Goal: Navigation & Orientation: Find specific page/section

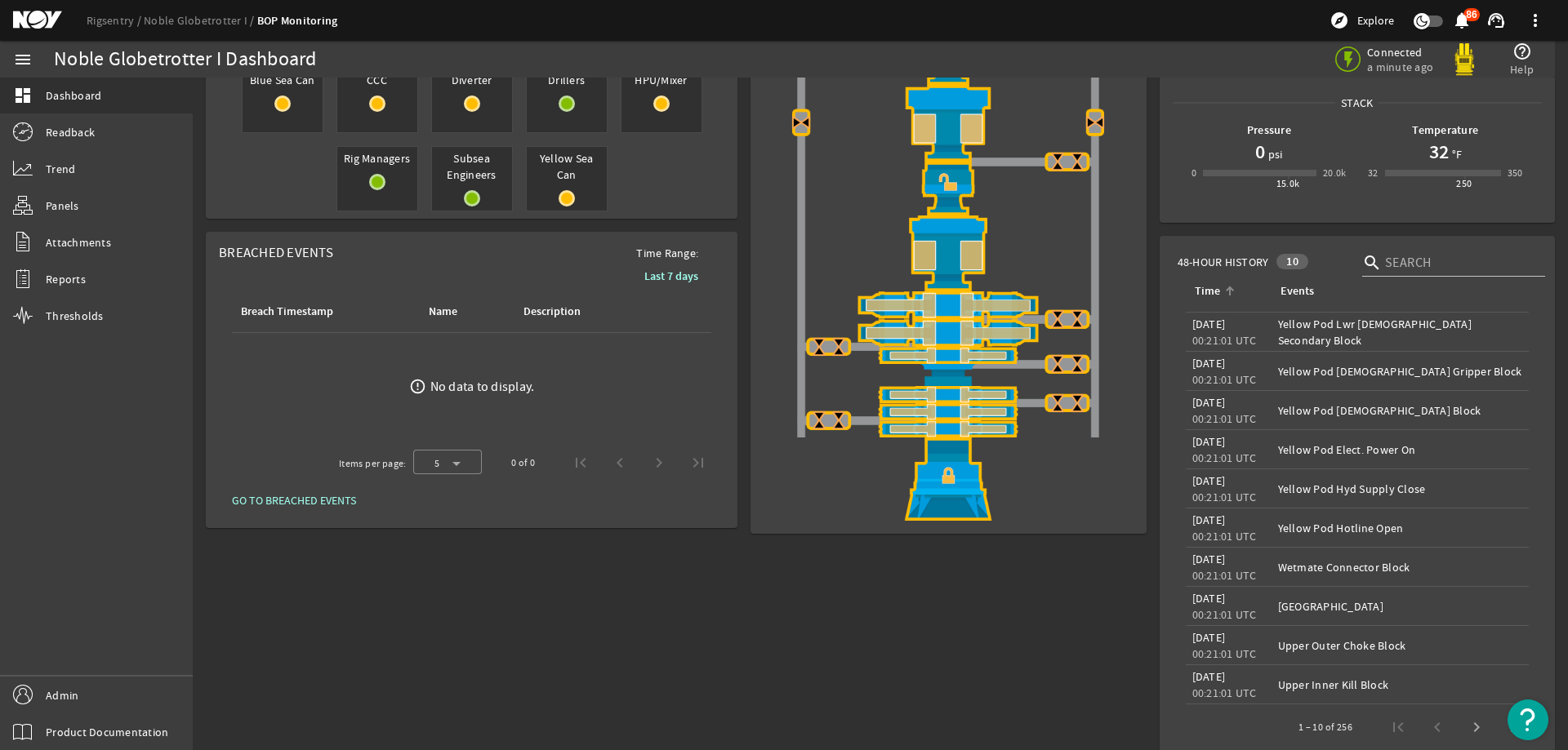
scroll to position [291, 0]
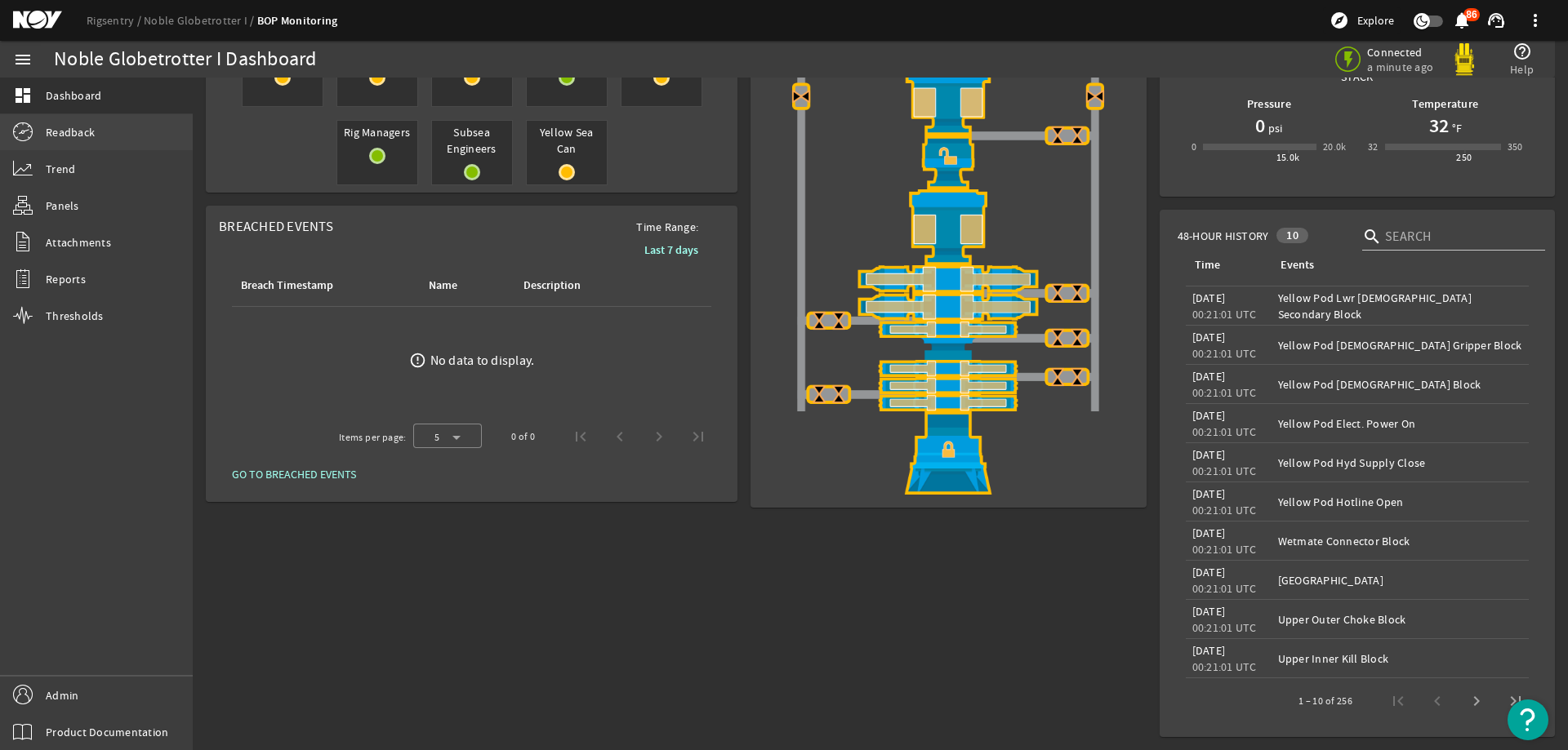
click at [105, 137] on link "Readback" at bounding box center [96, 132] width 193 height 36
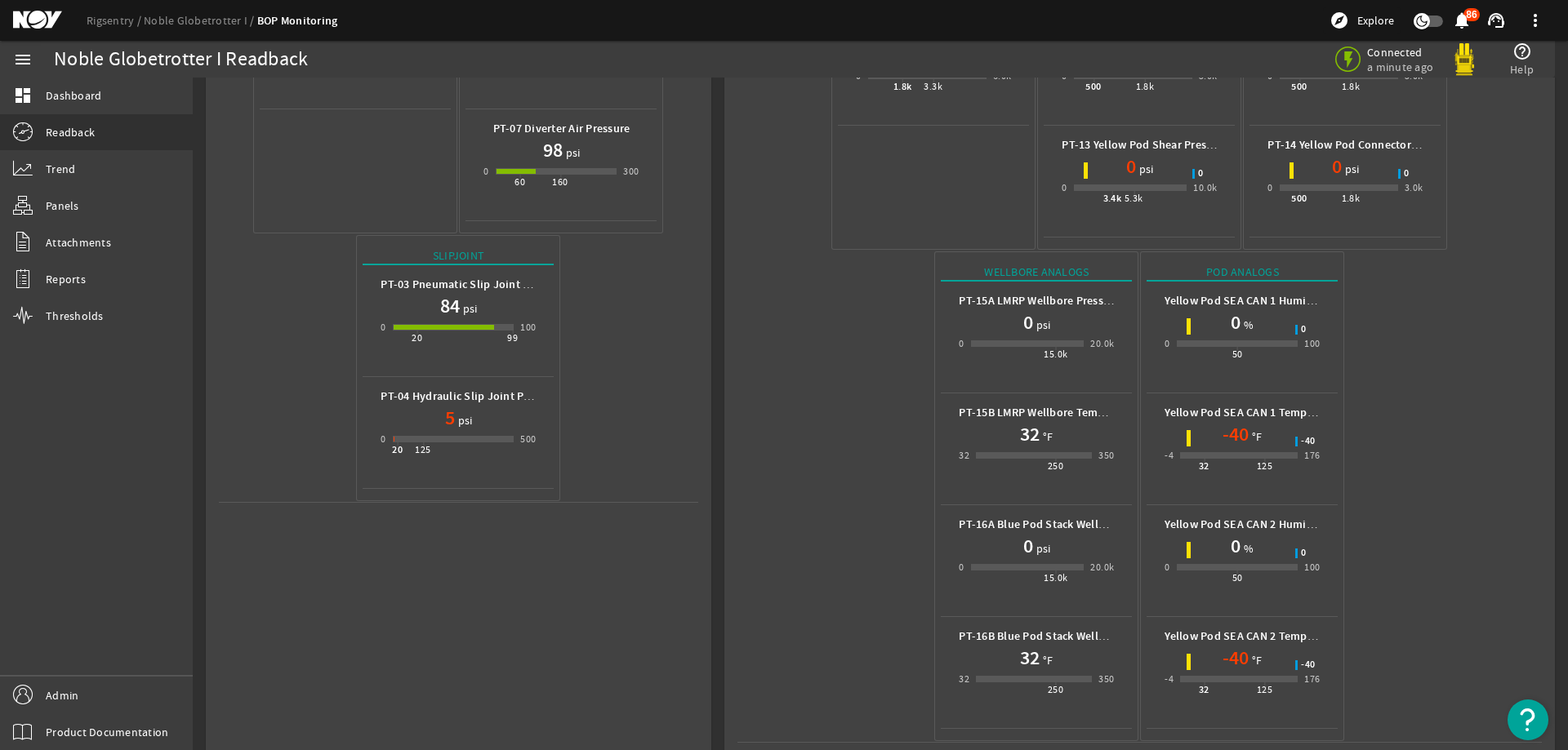
scroll to position [497, 0]
click at [32, 17] on mat-icon at bounding box center [50, 21] width 74 height 20
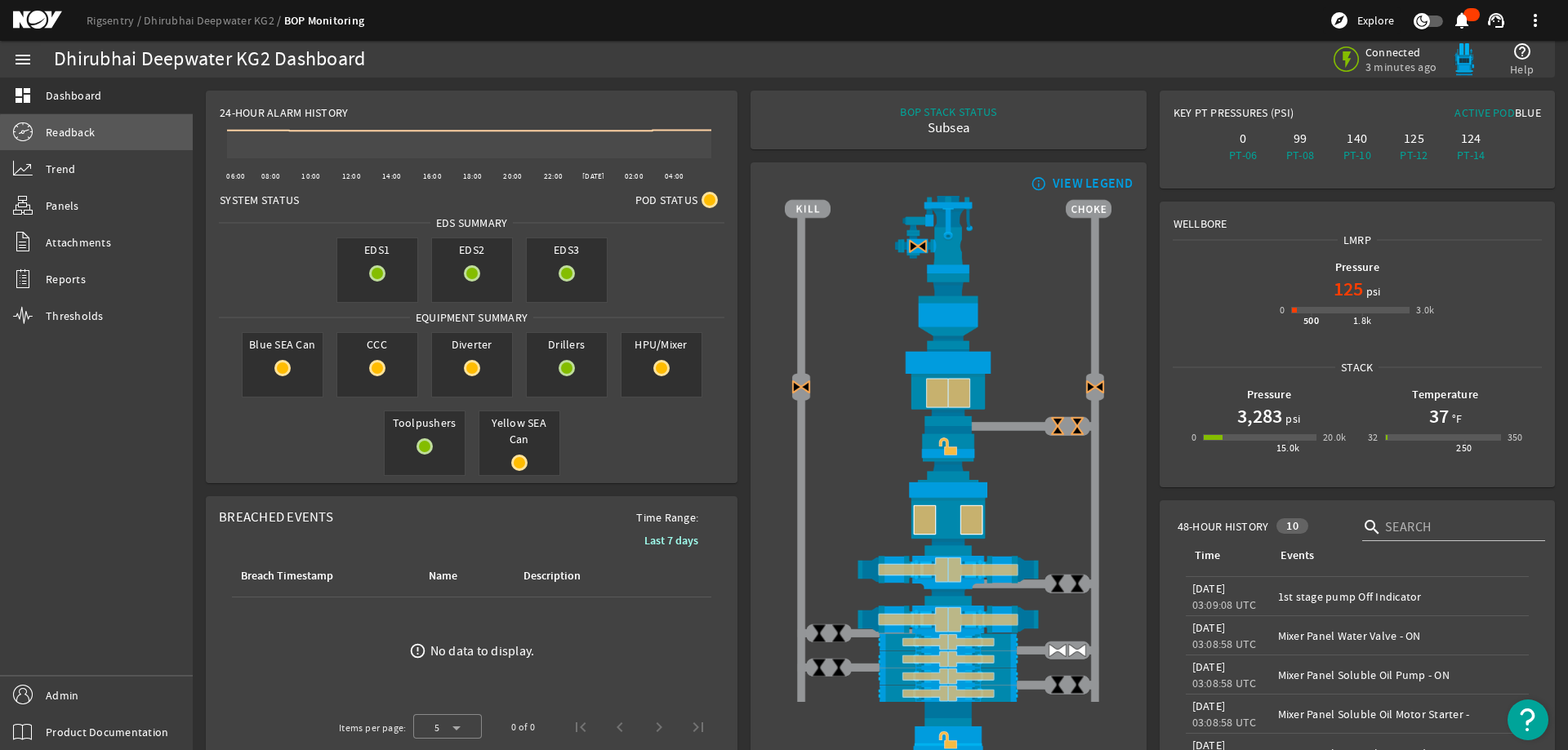
click at [145, 146] on link "Readback" at bounding box center [96, 132] width 193 height 36
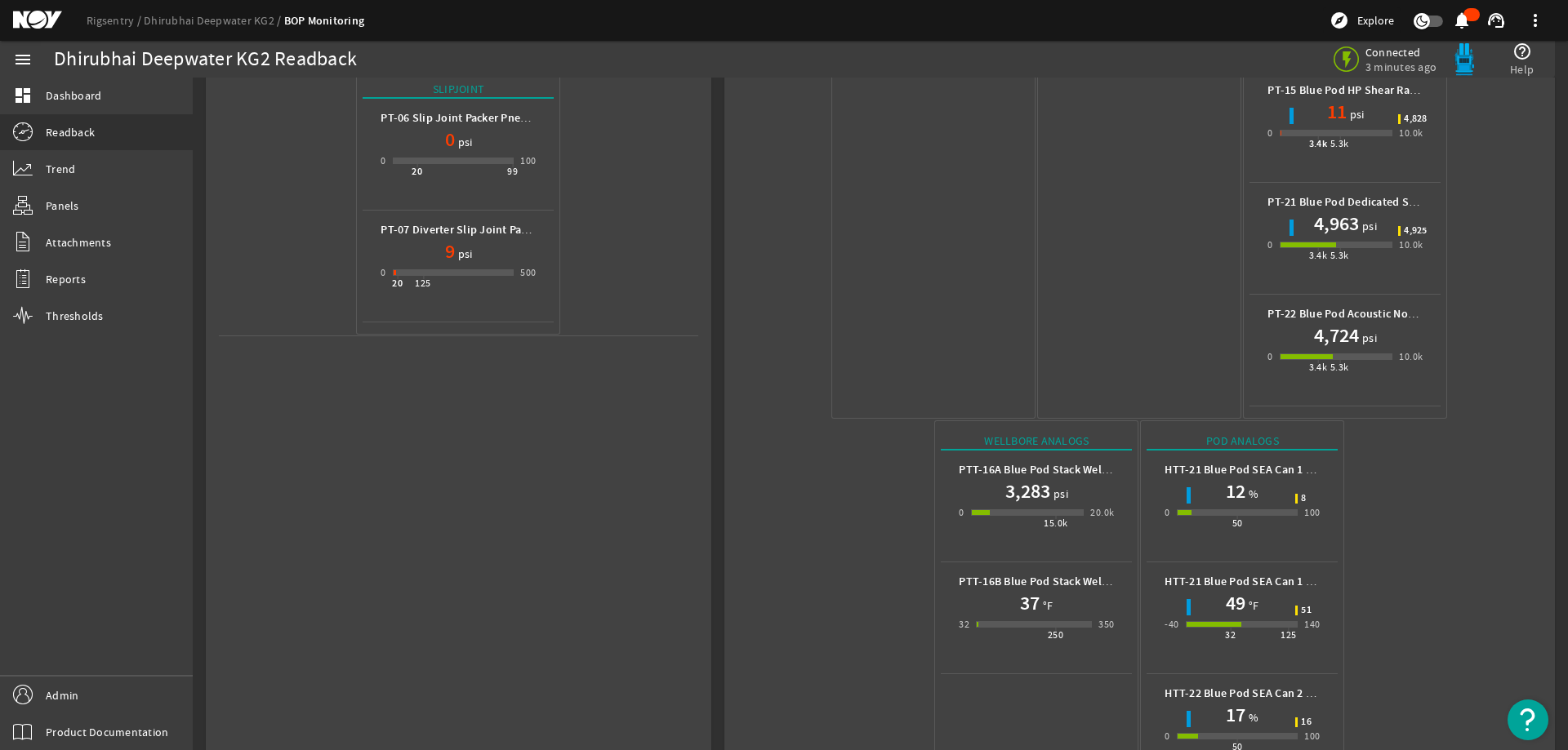
scroll to position [832, 0]
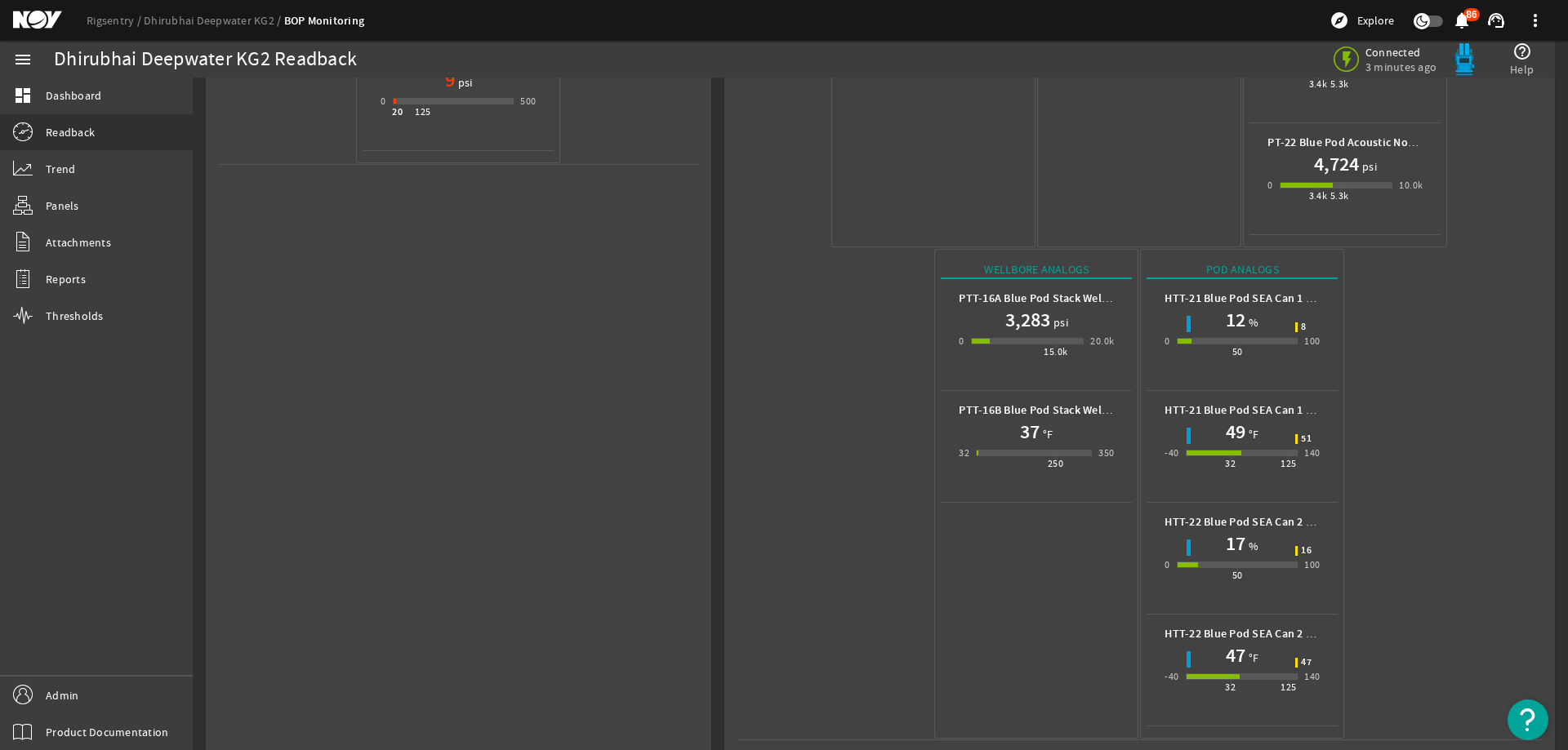
click at [30, 22] on mat-icon at bounding box center [50, 21] width 74 height 20
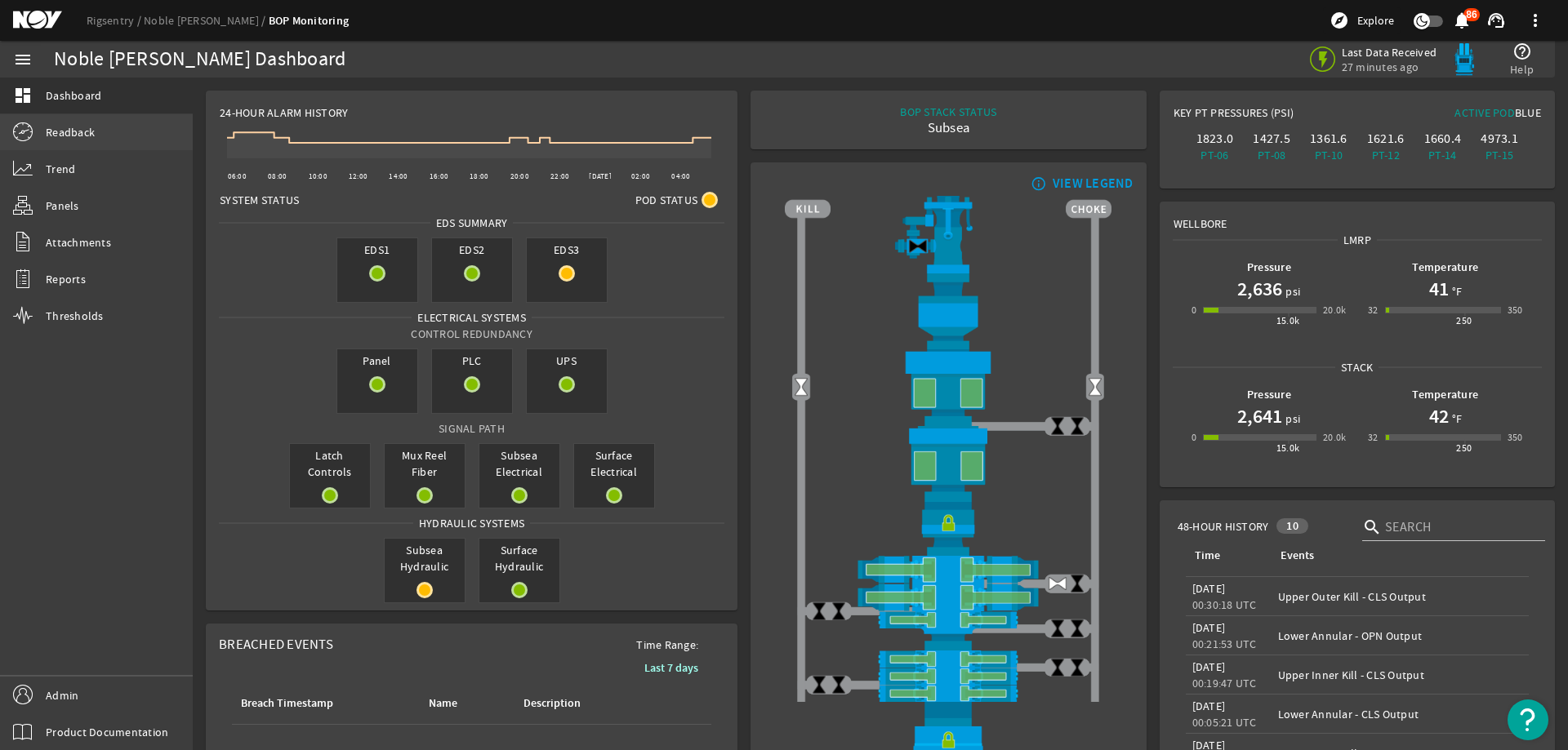
click at [86, 139] on span "Readback" at bounding box center [70, 132] width 49 height 17
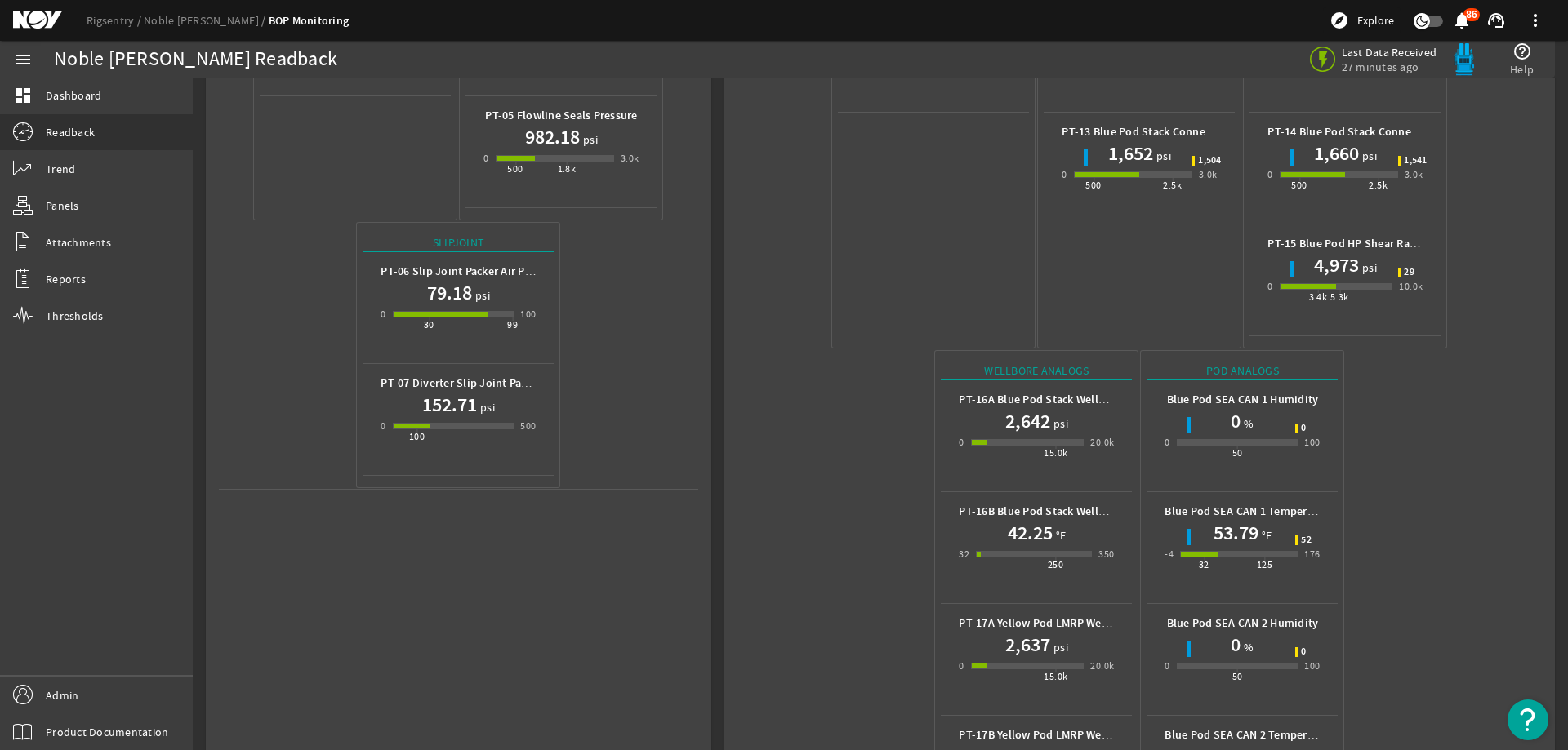
scroll to position [608, 0]
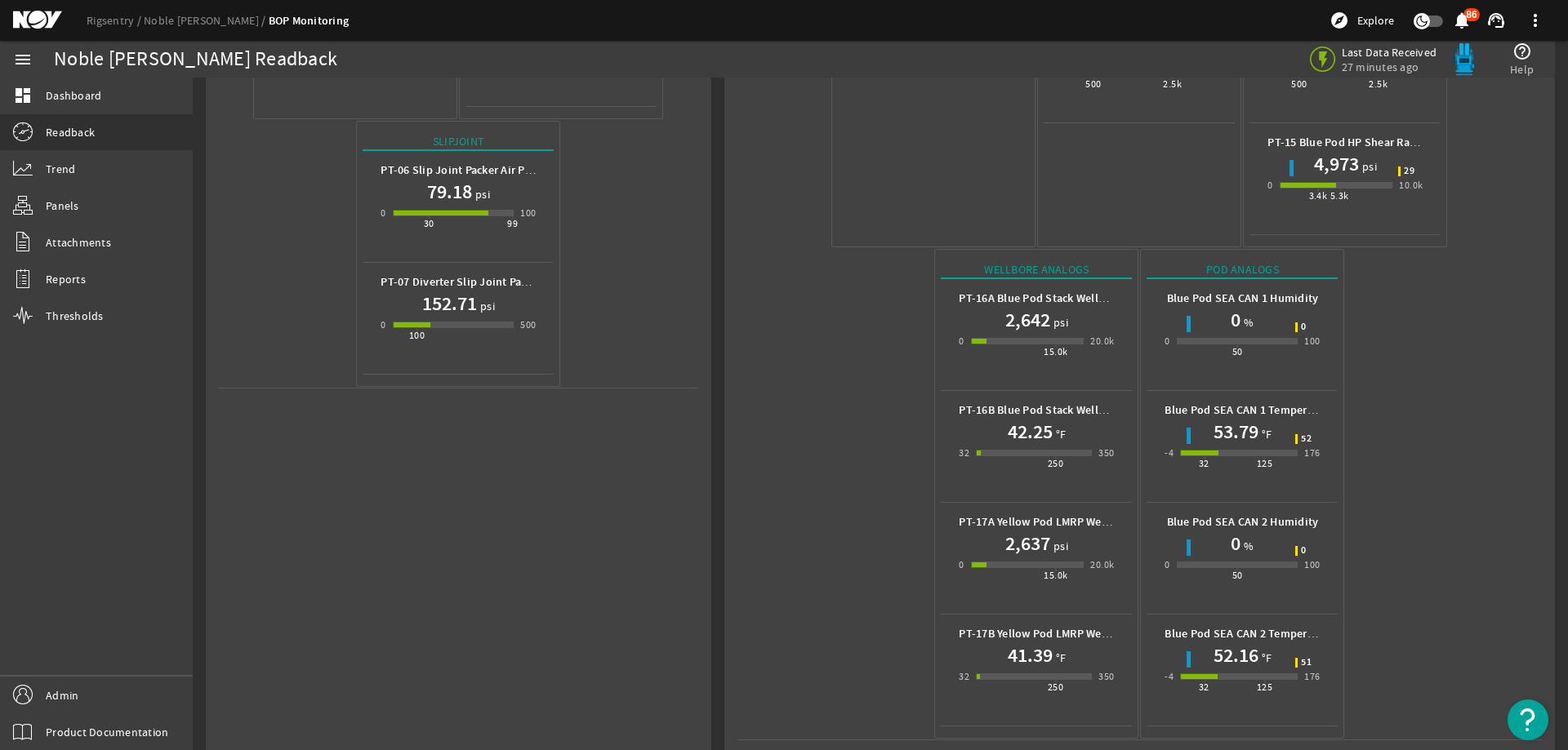
click at [41, 26] on mat-icon at bounding box center [50, 21] width 74 height 20
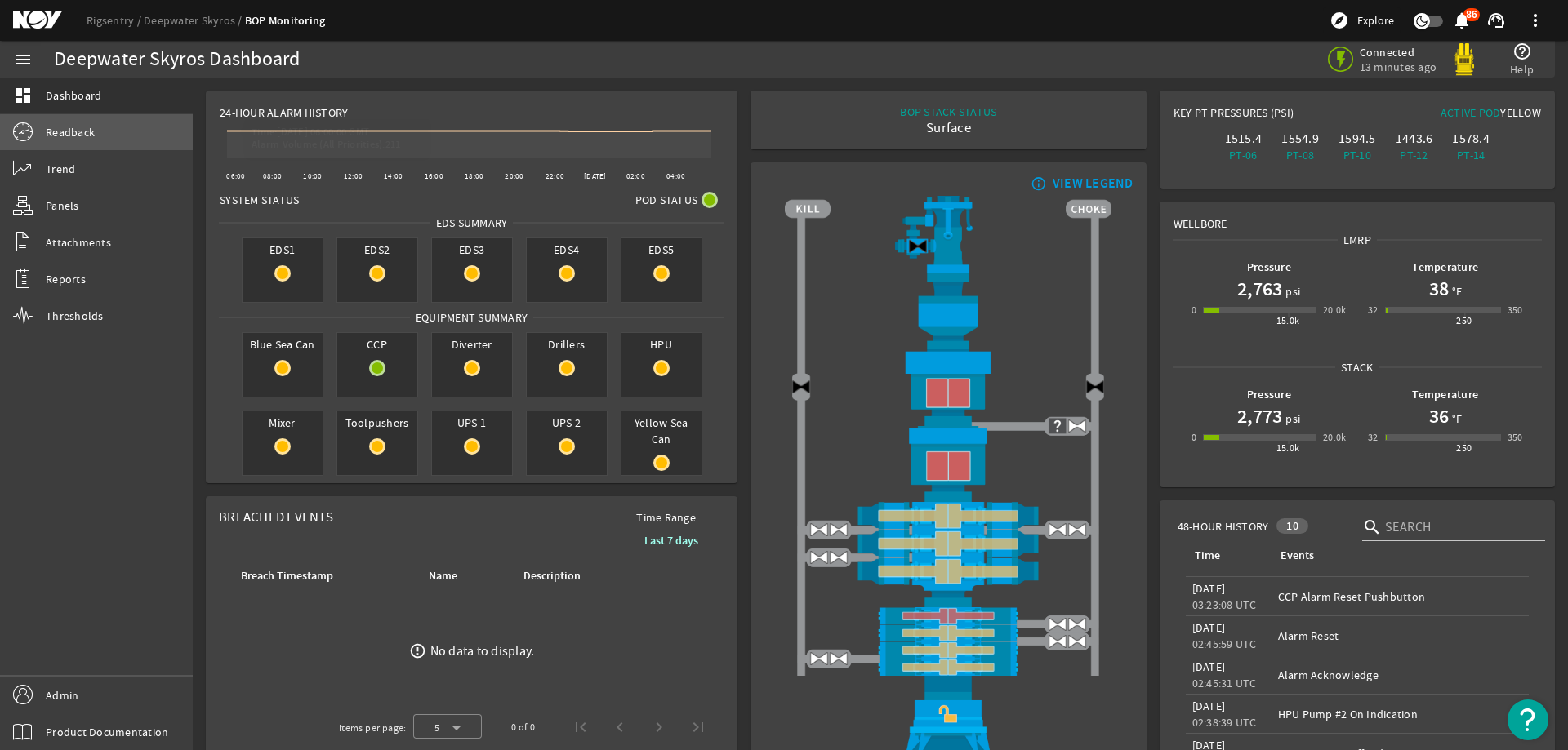
click at [120, 138] on link "Readback" at bounding box center [96, 132] width 193 height 36
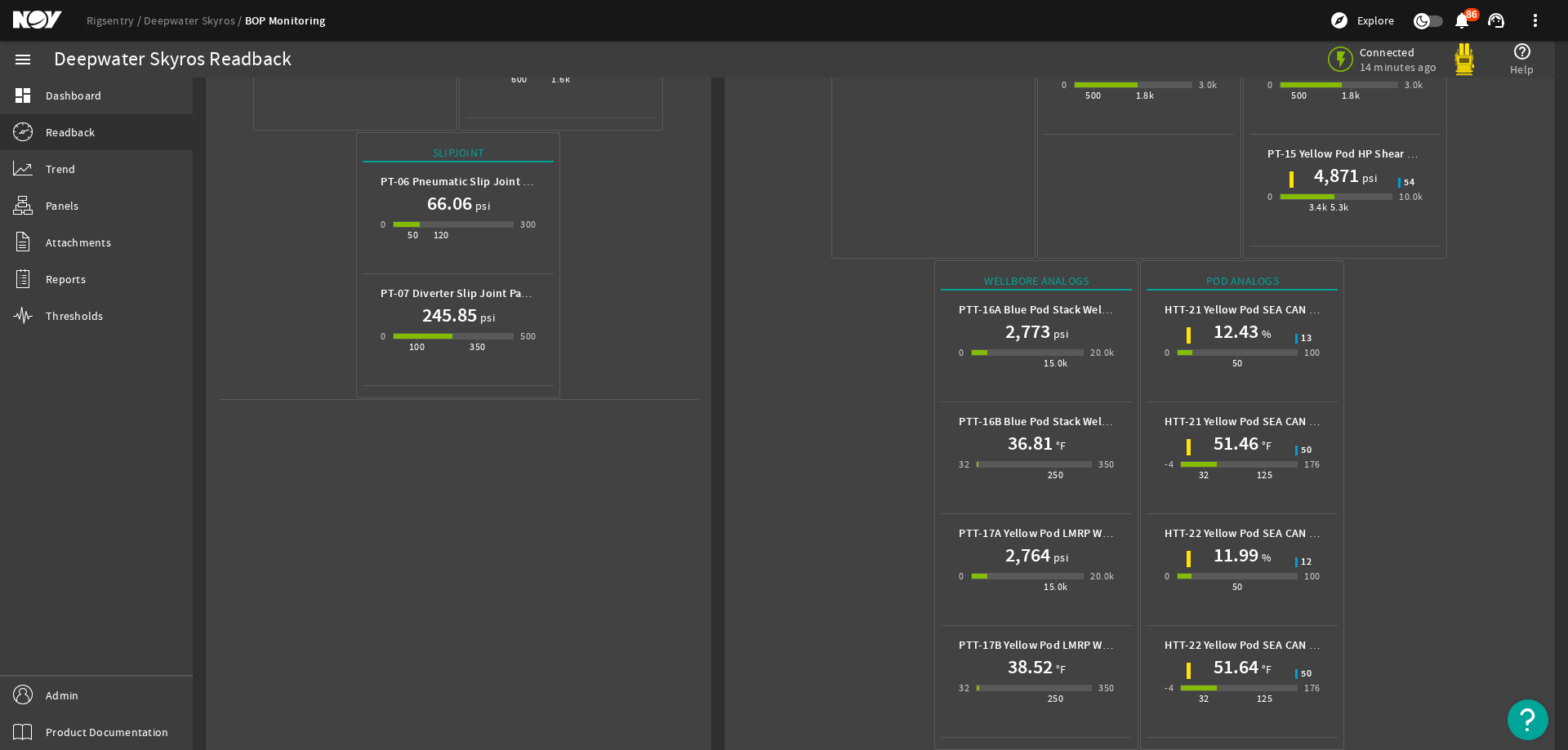
scroll to position [608, 0]
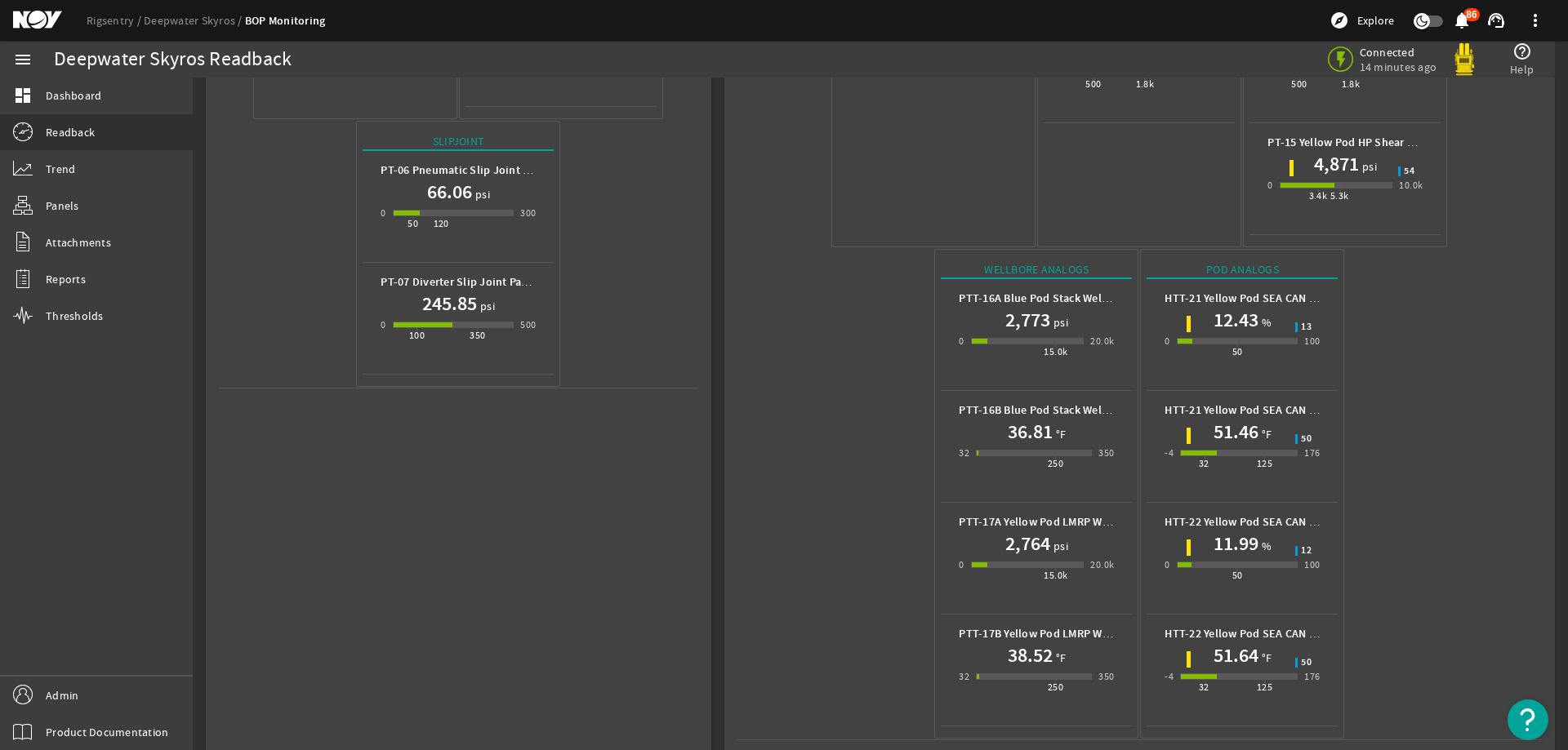
click at [30, 16] on mat-icon at bounding box center [50, 21] width 74 height 20
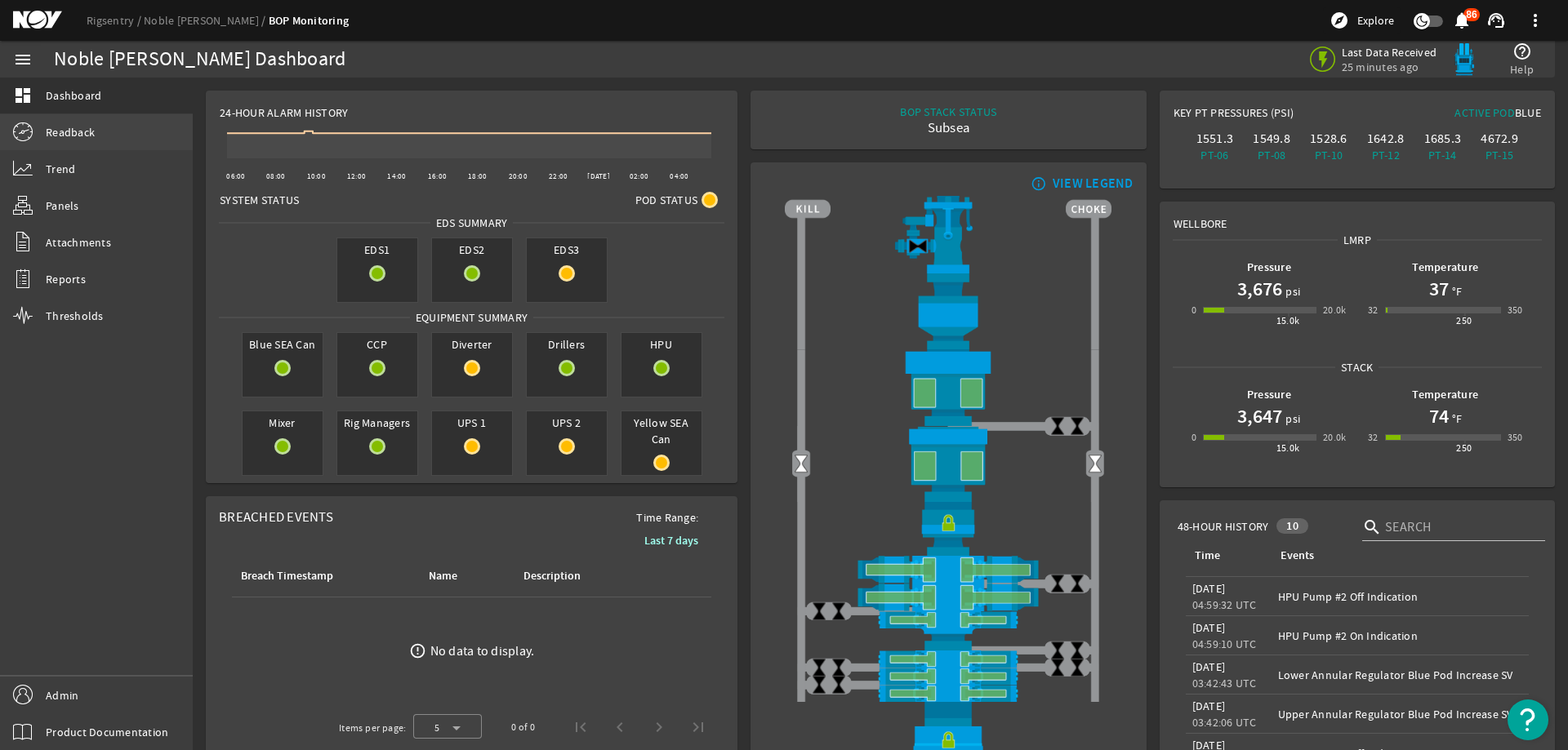
click at [129, 120] on link "Readback" at bounding box center [96, 132] width 193 height 36
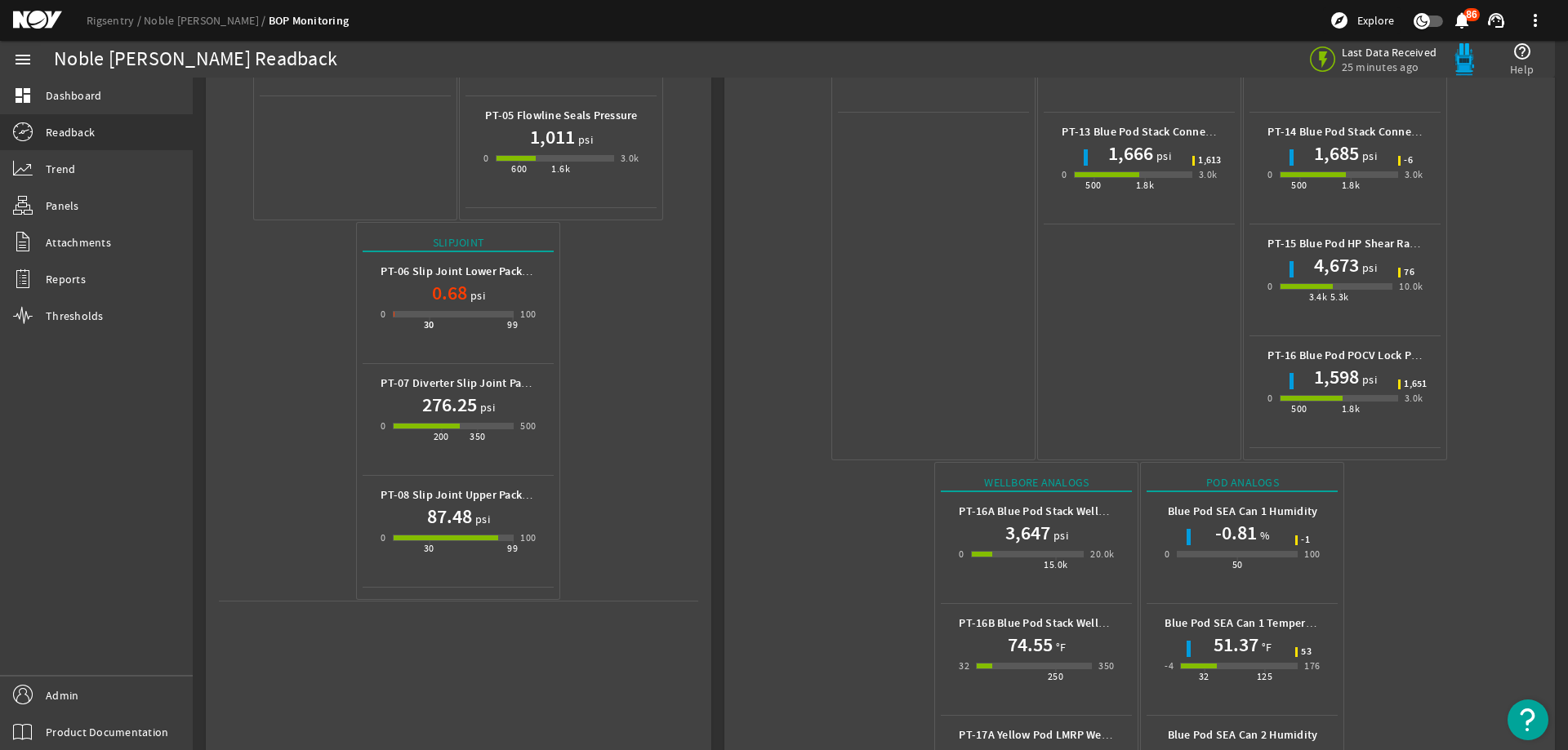
scroll to position [720, 0]
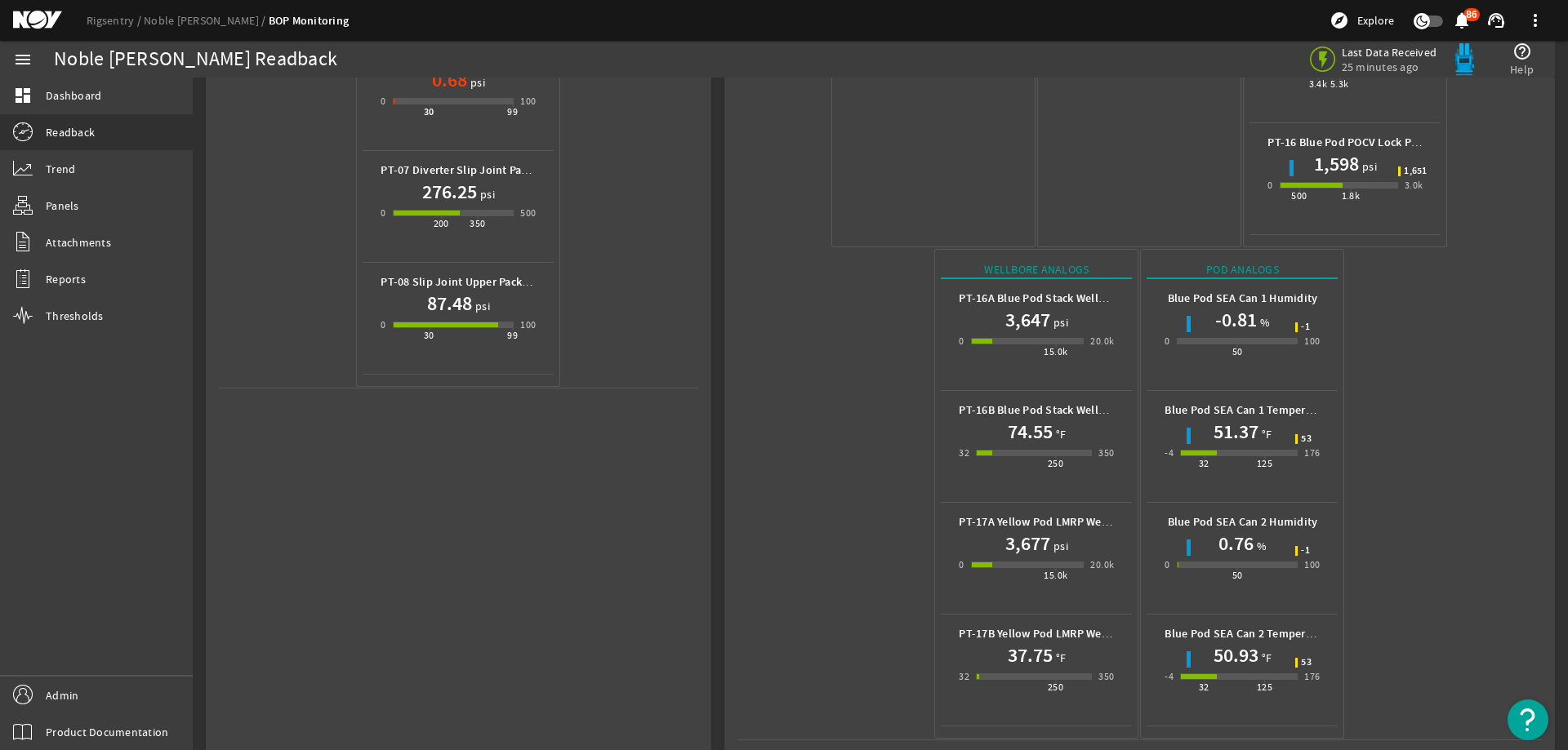
click at [36, 23] on mat-icon at bounding box center [50, 21] width 74 height 20
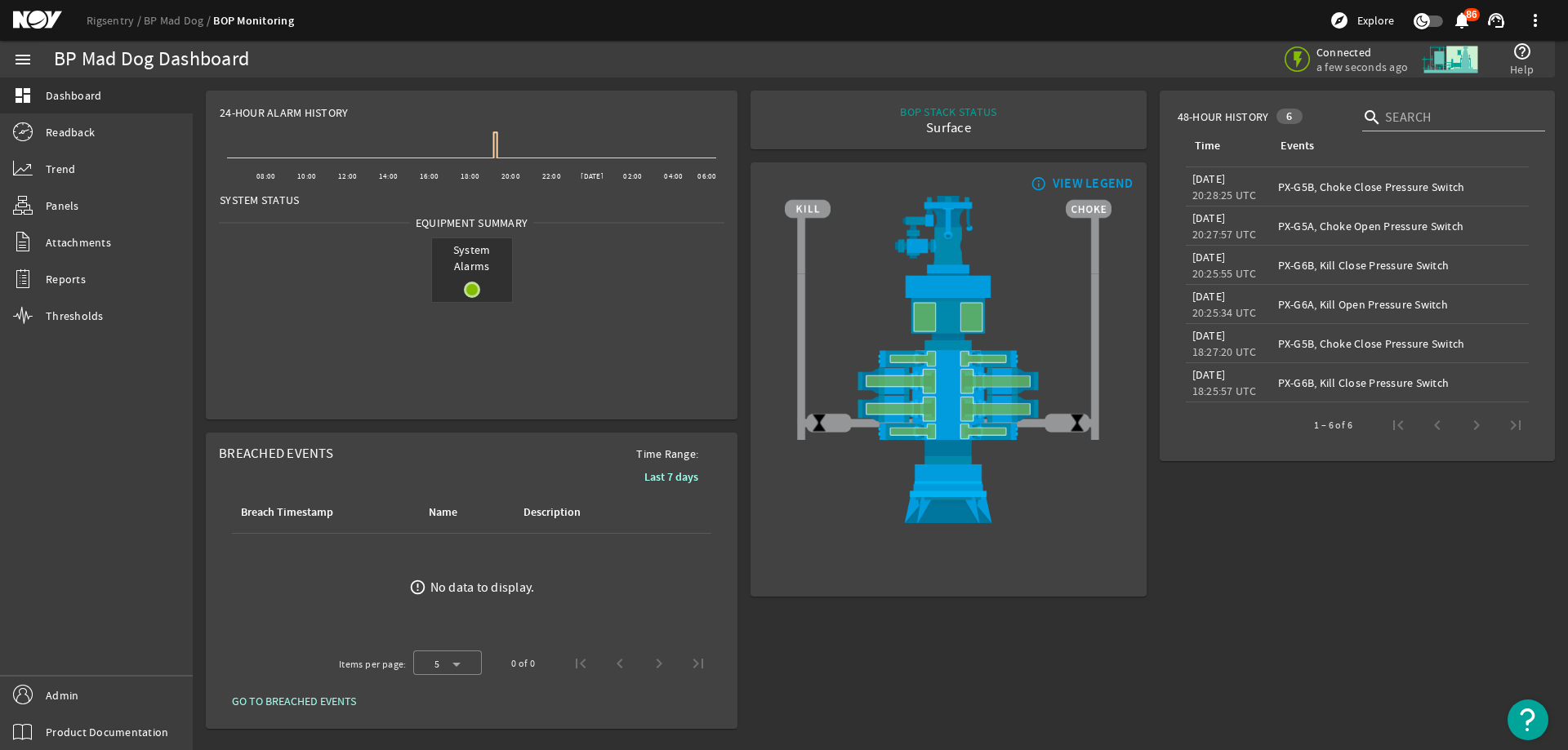
click at [48, 16] on mat-icon at bounding box center [50, 21] width 74 height 20
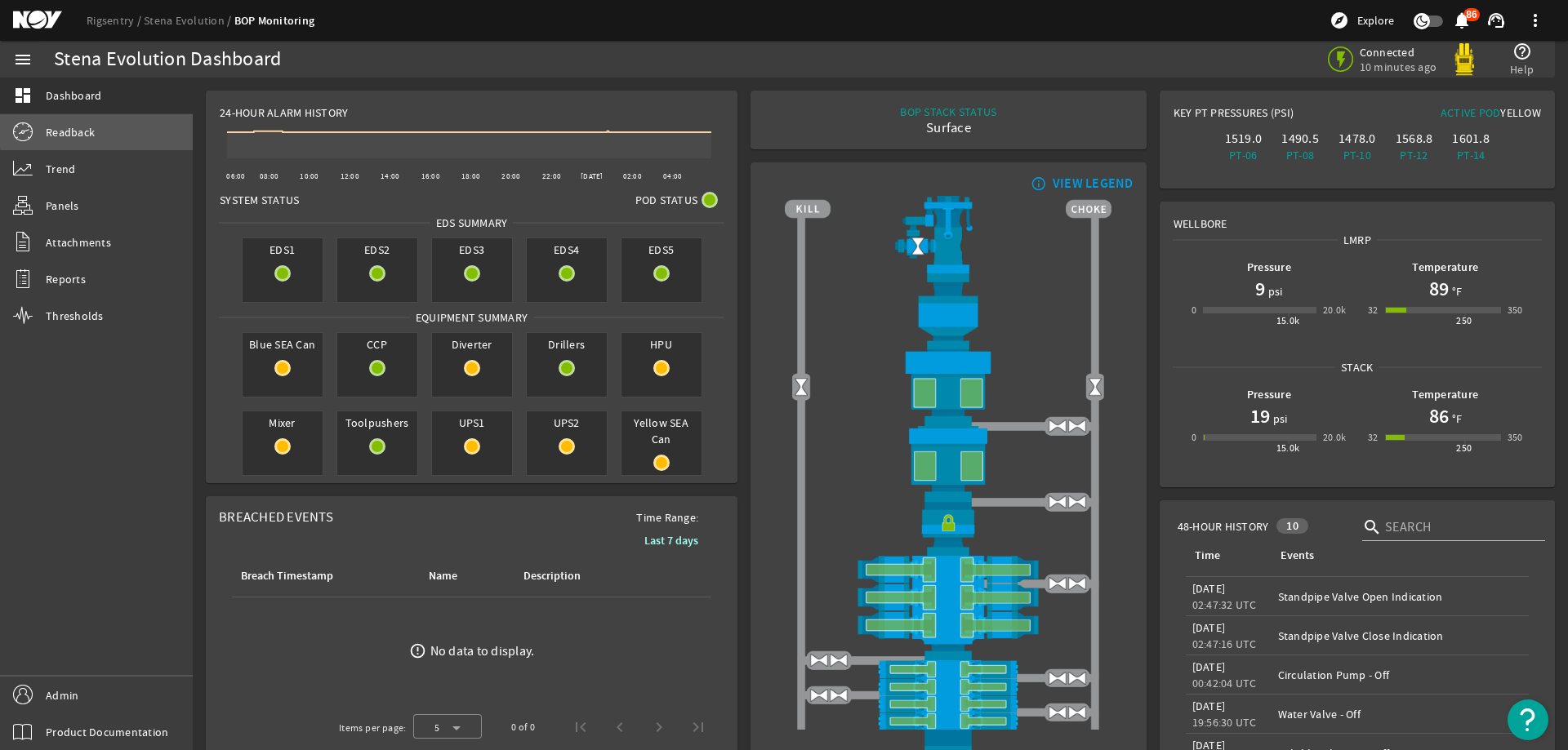
click at [167, 124] on link "Readback" at bounding box center [96, 132] width 193 height 36
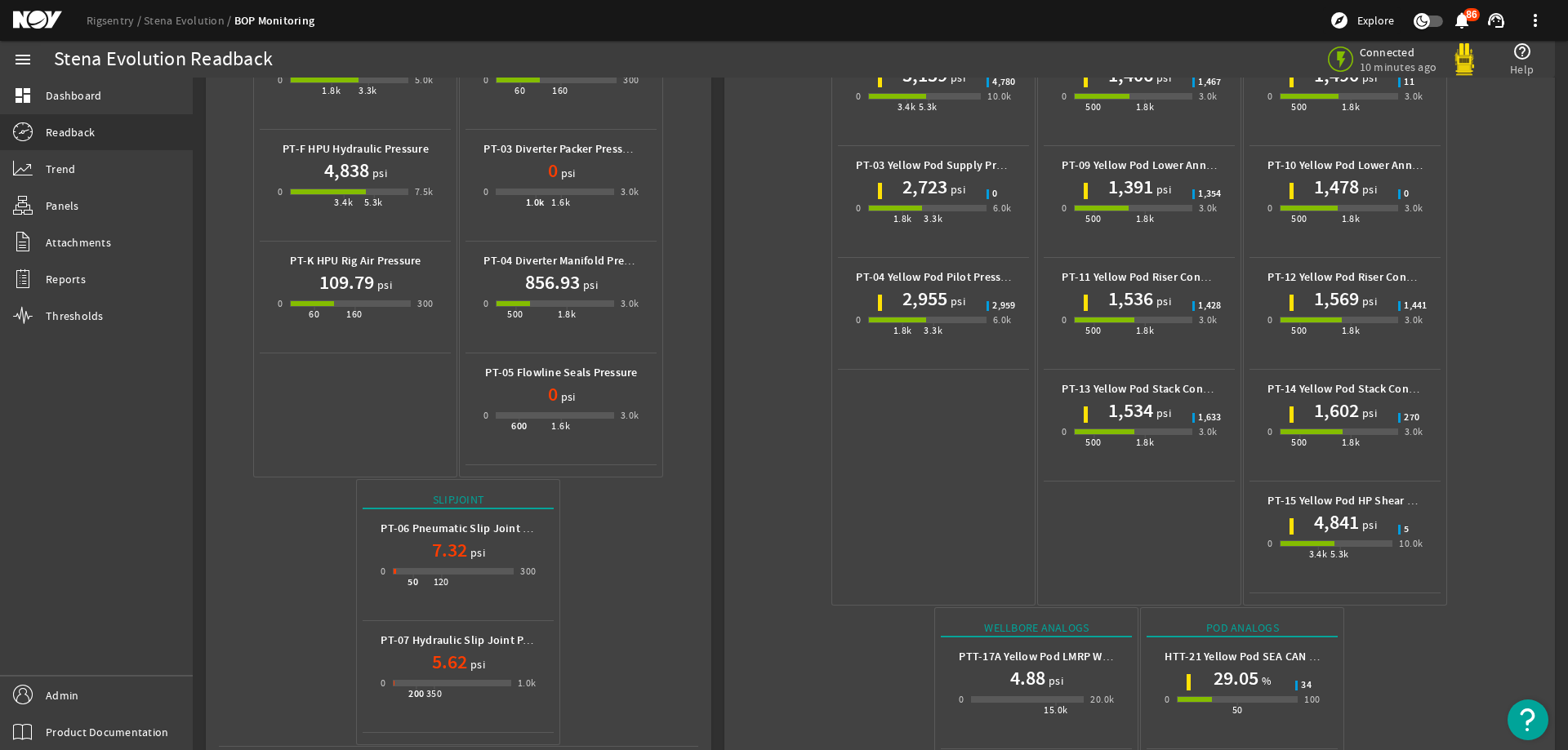
scroll to position [608, 0]
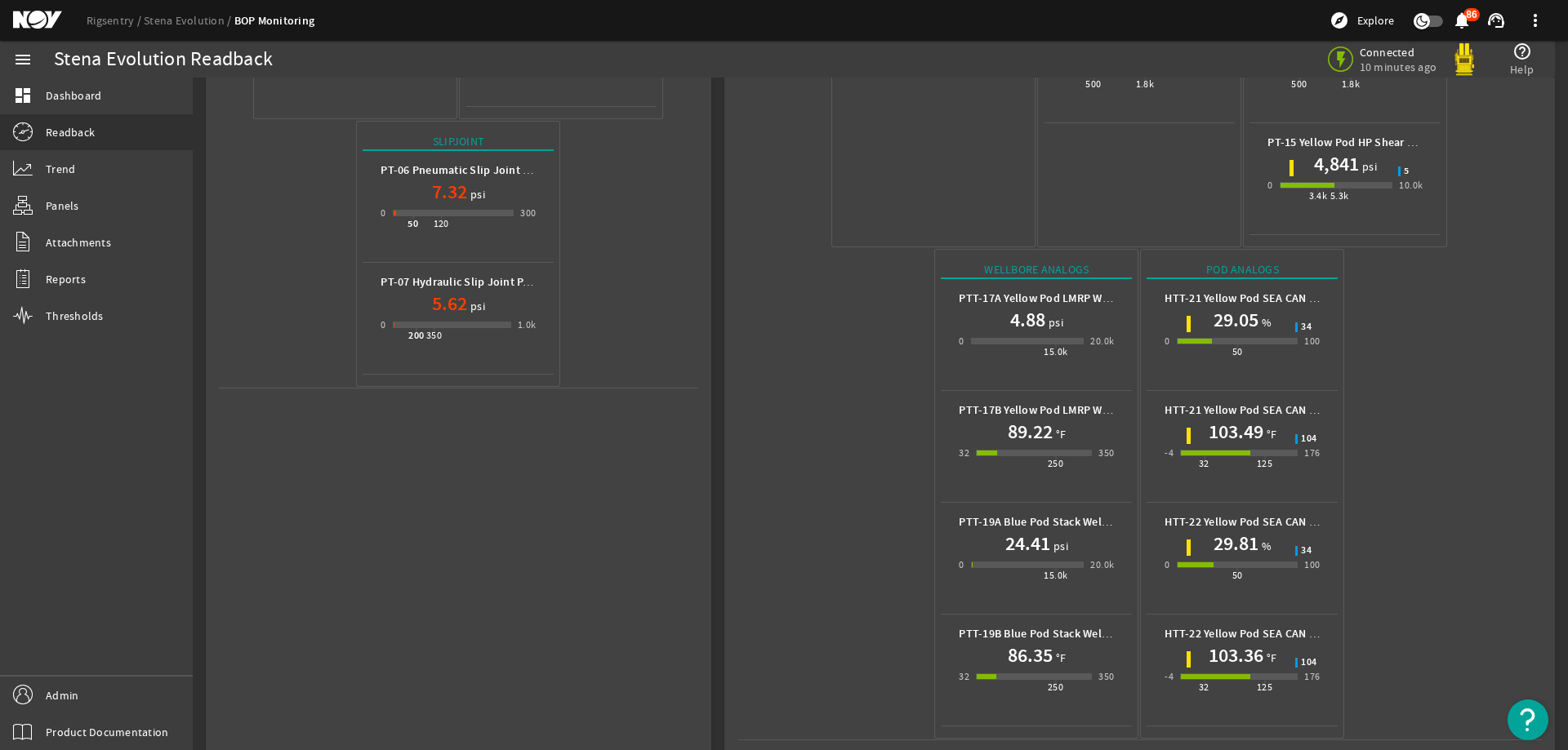
click at [46, 22] on mat-icon at bounding box center [50, 21] width 74 height 20
